Goal: Transaction & Acquisition: Purchase product/service

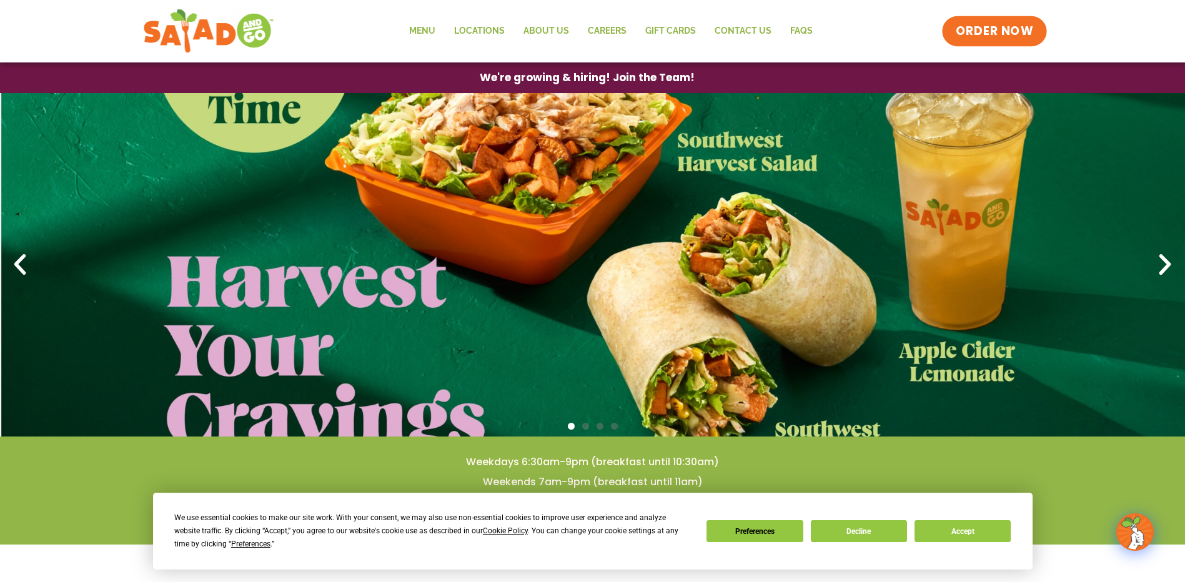
click at [1036, 37] on link "ORDER NOW" at bounding box center [994, 31] width 105 height 30
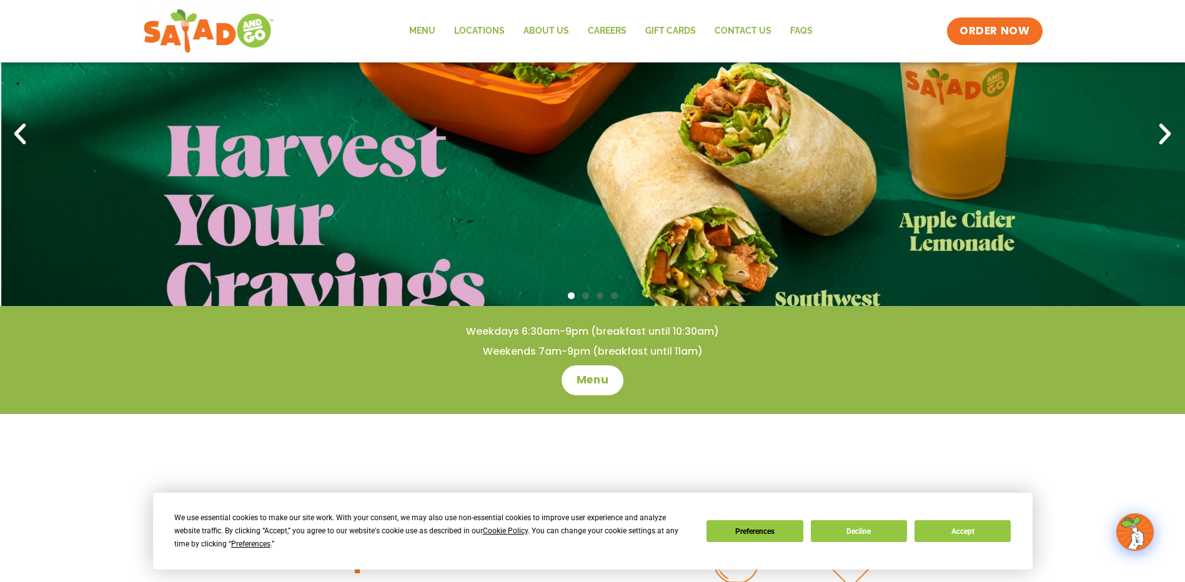
scroll to position [125, 0]
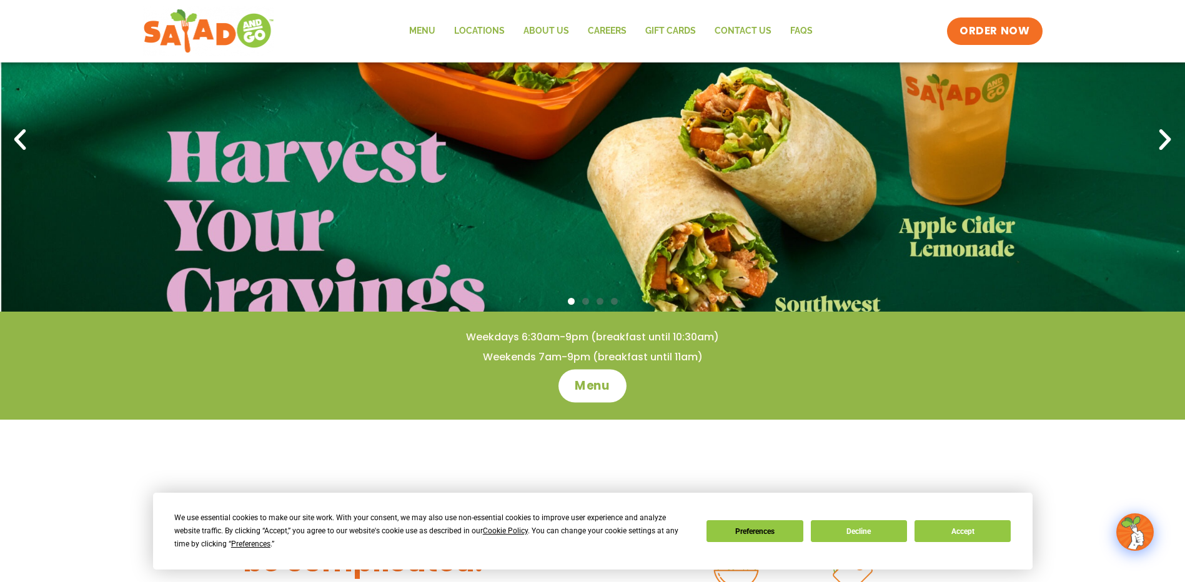
click at [597, 401] on link "Menu" at bounding box center [592, 385] width 68 height 33
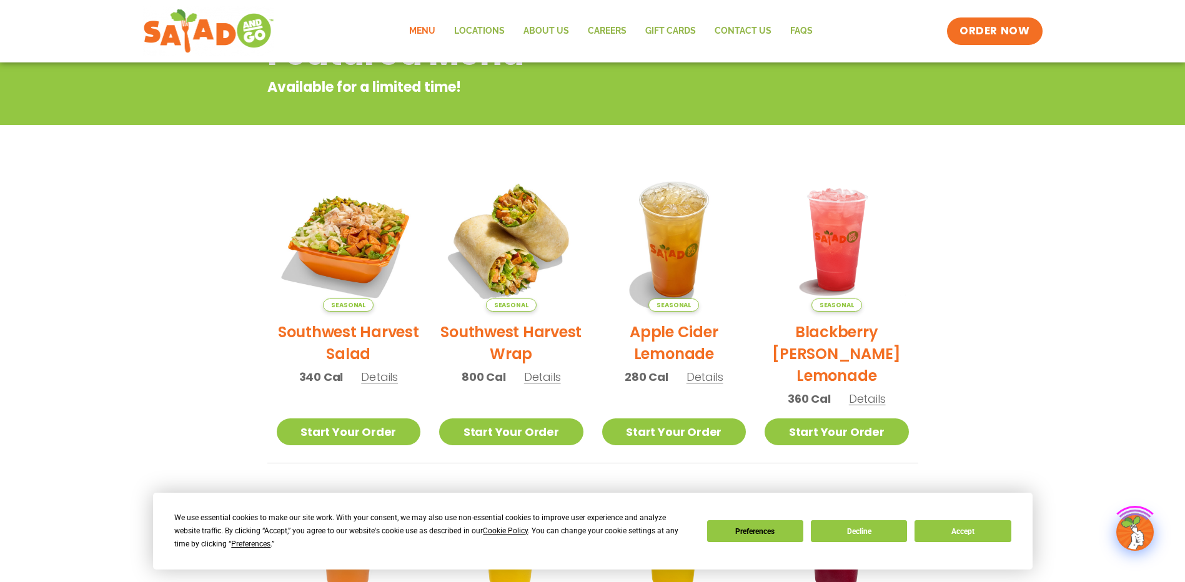
scroll to position [187, 0]
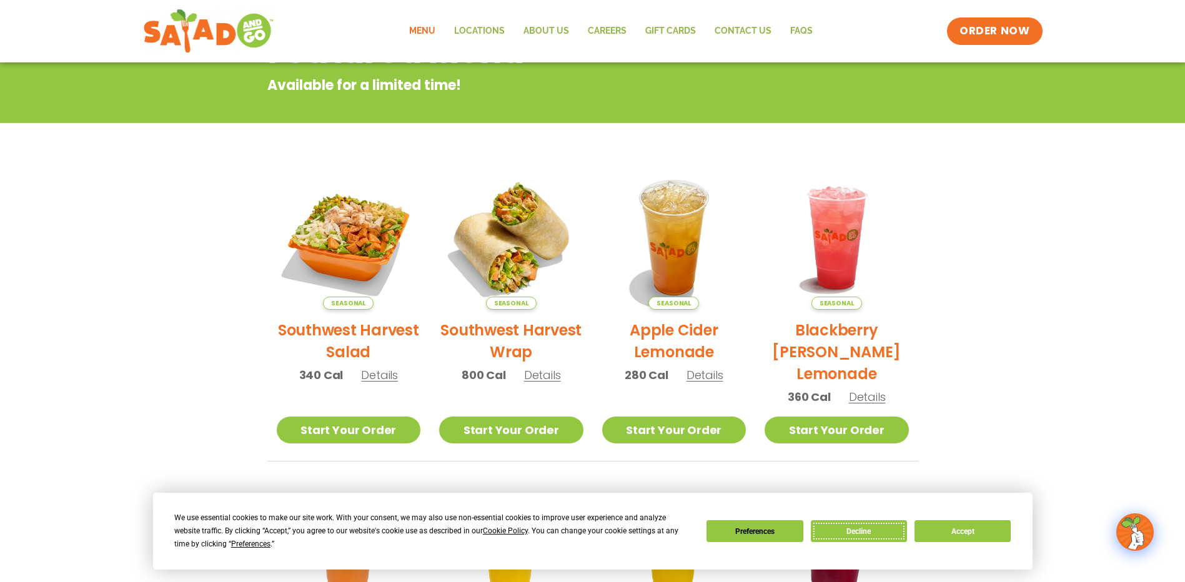
click at [861, 534] on button "Decline" at bounding box center [859, 531] width 96 height 22
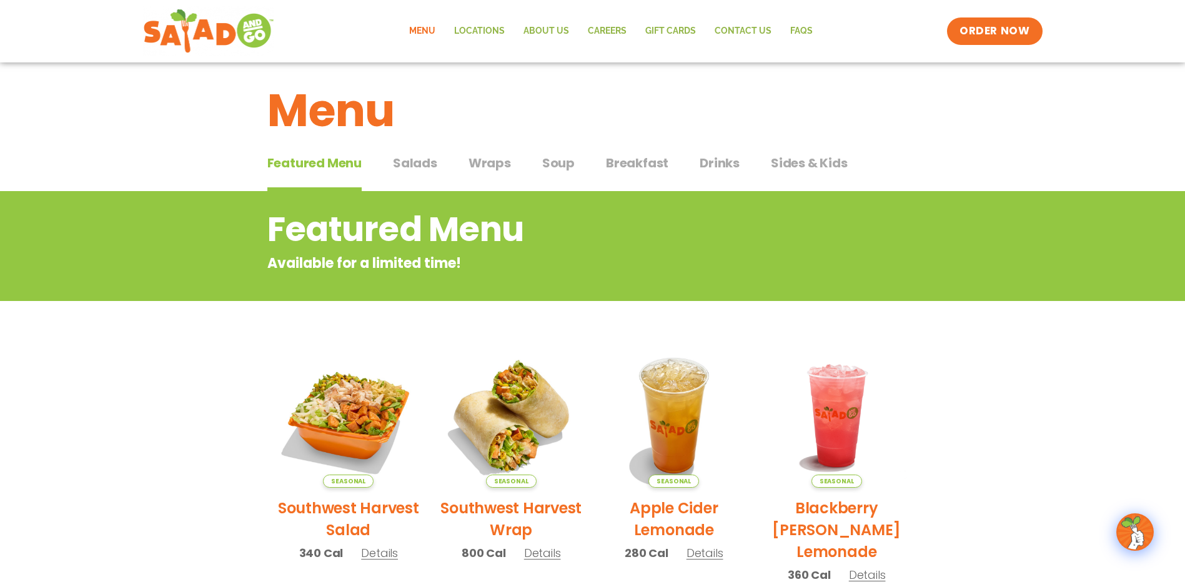
scroll to position [0, 0]
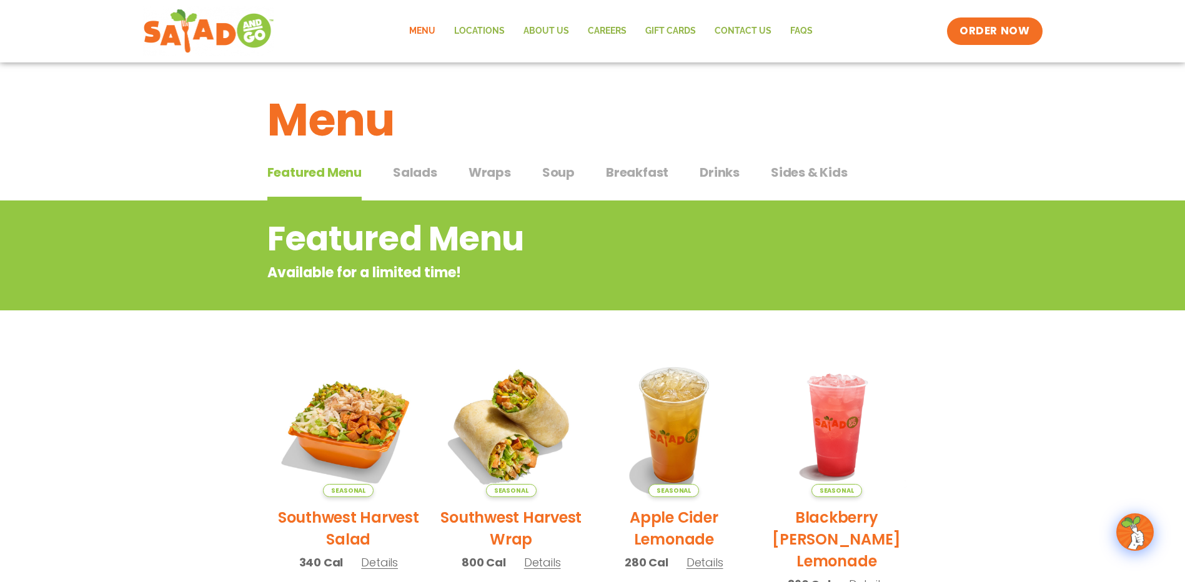
click at [417, 168] on span "Salads" at bounding box center [415, 172] width 44 height 19
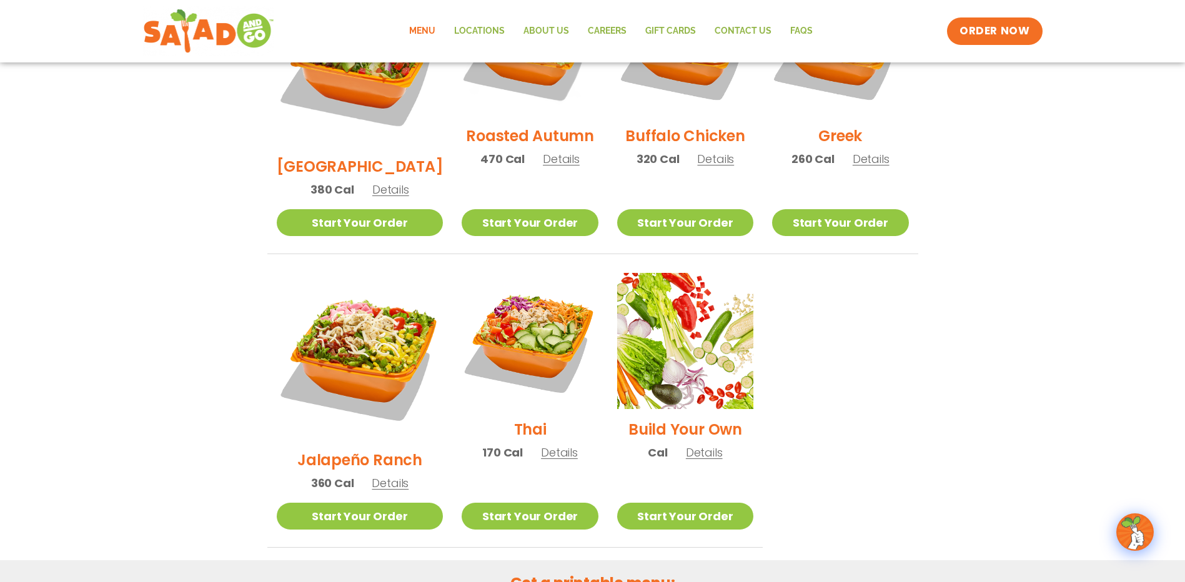
scroll to position [875, 0]
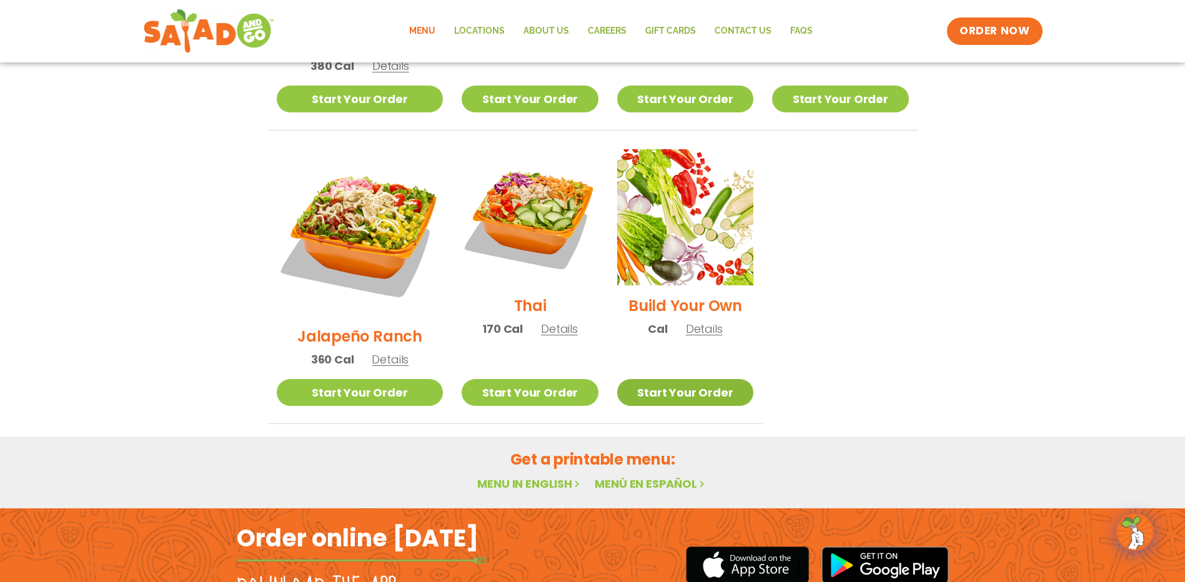
click at [670, 379] on link "Start Your Order" at bounding box center [685, 392] width 136 height 27
